Goal: Find specific page/section: Find specific page/section

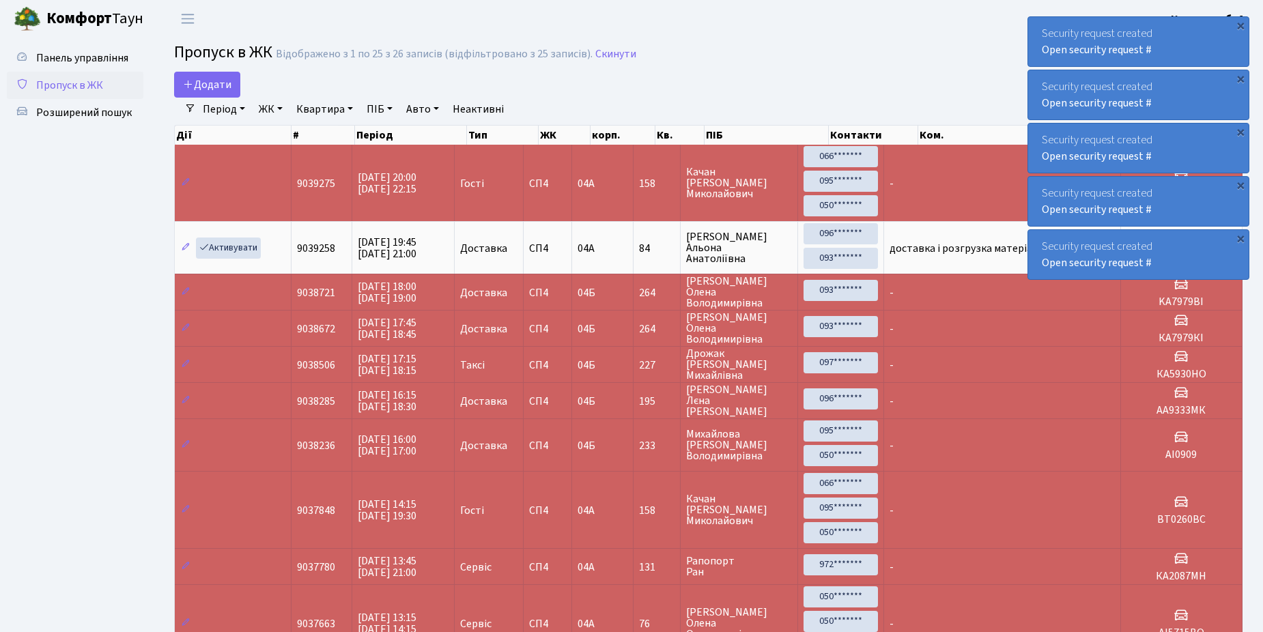
select select "25"
click at [77, 109] on span "Розширений пошук" at bounding box center [84, 112] width 96 height 15
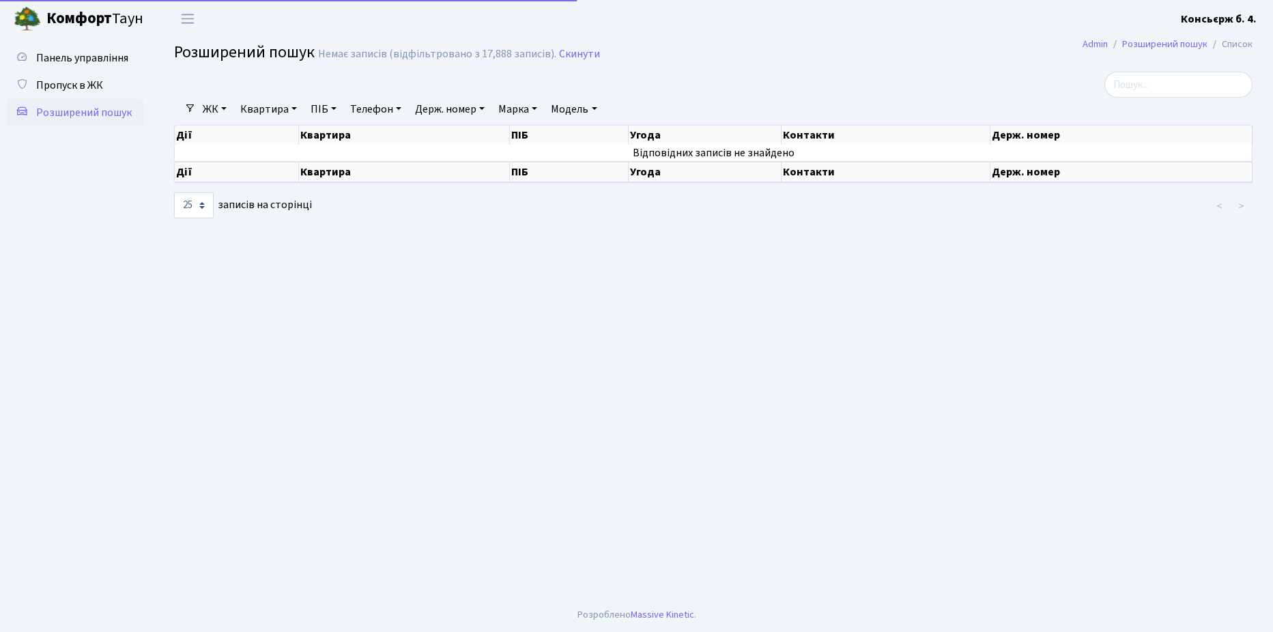
select select "25"
click at [70, 83] on span "Пропуск в ЖК" at bounding box center [69, 85] width 67 height 15
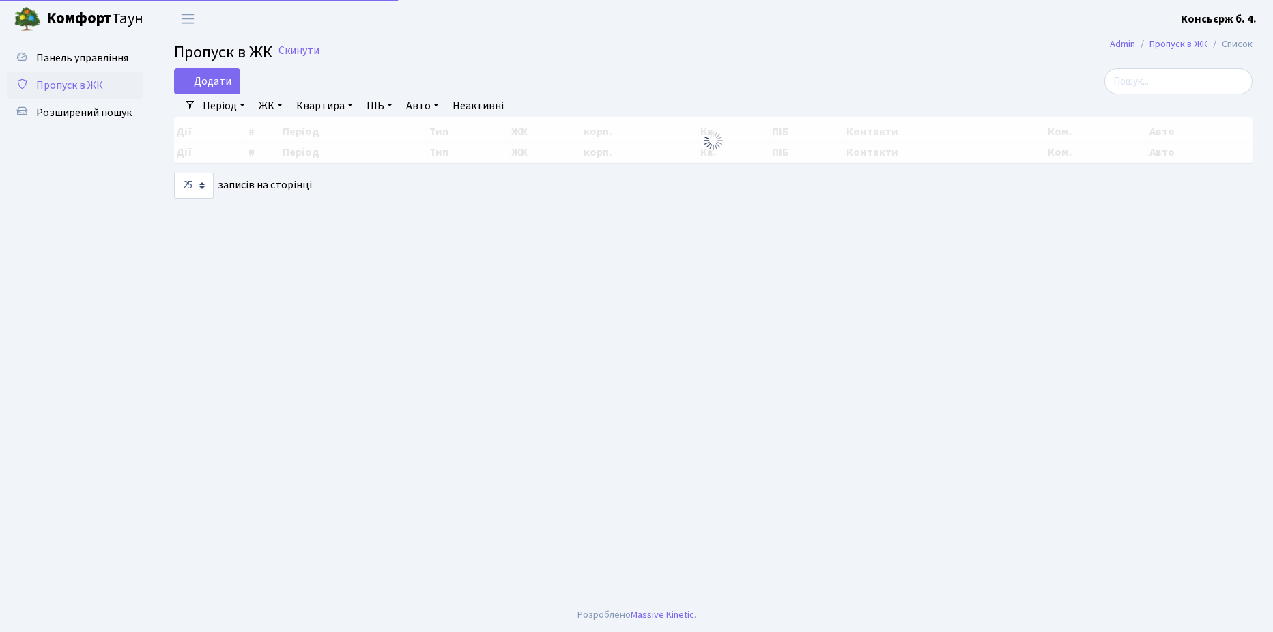
select select "25"
